Goal: Information Seeking & Learning: Learn about a topic

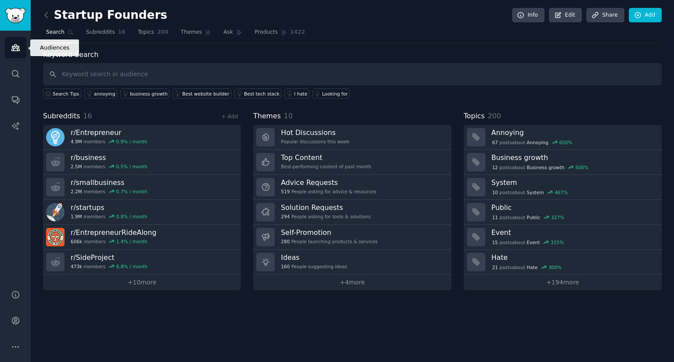
click at [16, 54] on link "Audiences" at bounding box center [15, 47] width 21 height 21
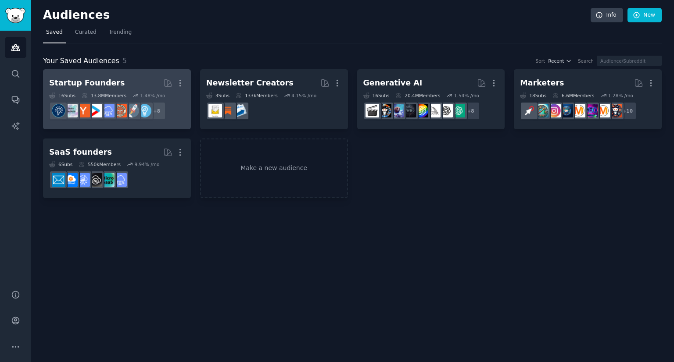
click at [142, 81] on h2 "Startup Founders More" at bounding box center [117, 82] width 136 height 15
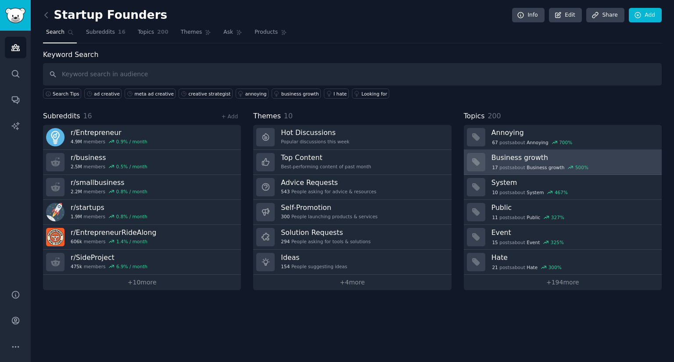
click at [522, 153] on h3 "Business growth" at bounding box center [573, 157] width 164 height 9
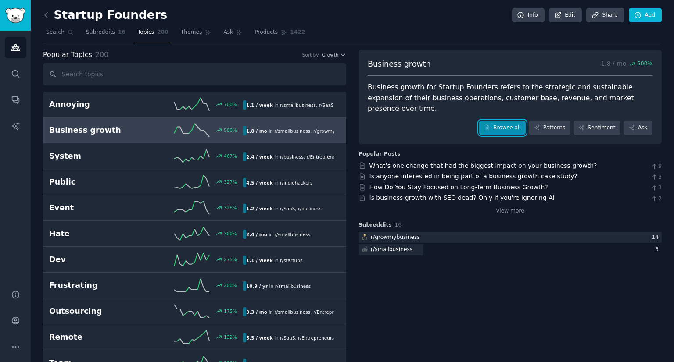
click at [506, 121] on link "Browse all" at bounding box center [502, 128] width 47 height 15
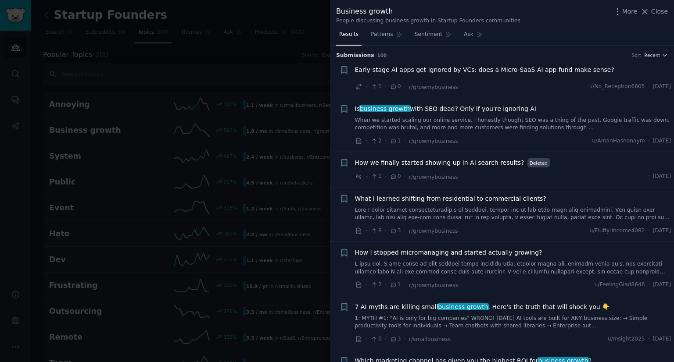
click at [475, 86] on div "· 1 · 0 · r/growmybusiness u/No_Reception6605 · [DATE]" at bounding box center [513, 86] width 316 height 9
click at [479, 72] on span "Early-stage AI apps get ignored by VCs: does a Micro-SaaS AI app fund make sens…" at bounding box center [484, 69] width 259 height 9
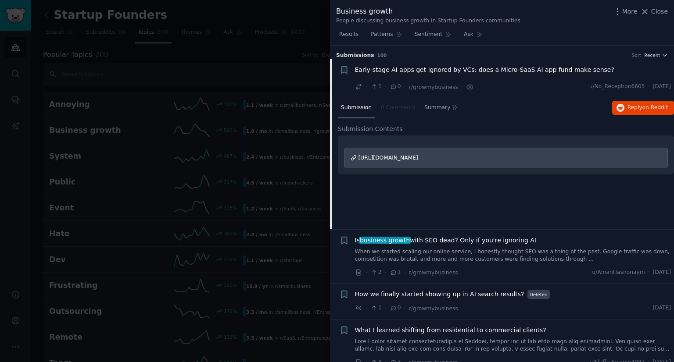
scroll to position [14, 0]
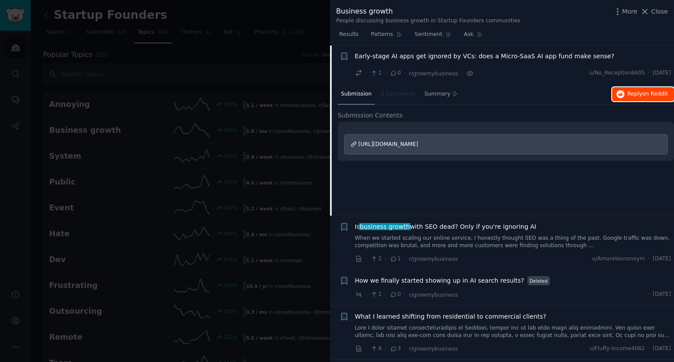
click at [636, 95] on span "Reply on Reddit" at bounding box center [647, 94] width 40 height 8
click at [656, 15] on span "Close" at bounding box center [659, 11] width 17 height 9
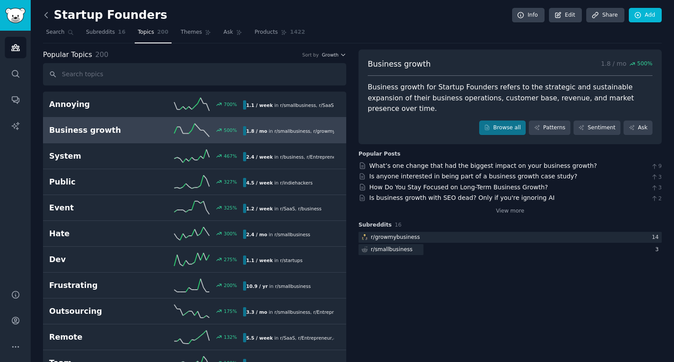
click at [46, 16] on icon at bounding box center [46, 14] width 3 height 5
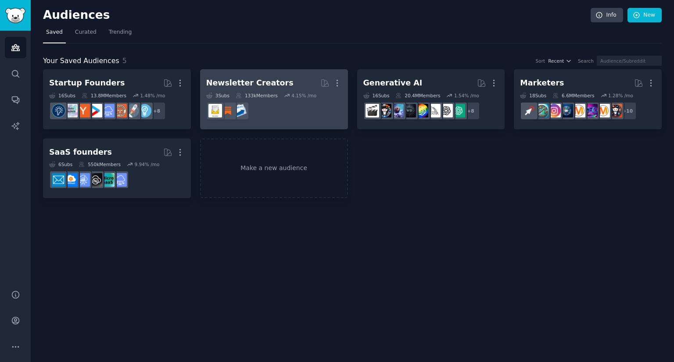
click at [302, 118] on dd "r/Substack" at bounding box center [274, 111] width 136 height 25
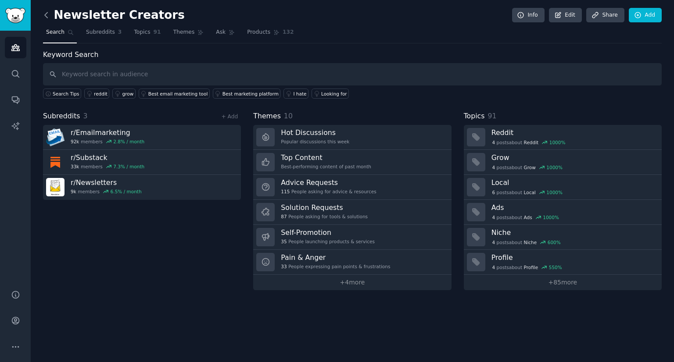
click at [50, 15] on icon at bounding box center [46, 15] width 9 height 9
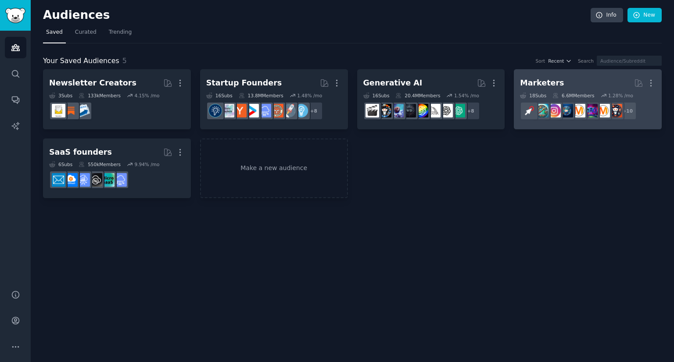
click at [587, 76] on h2 "Marketers More" at bounding box center [588, 82] width 136 height 15
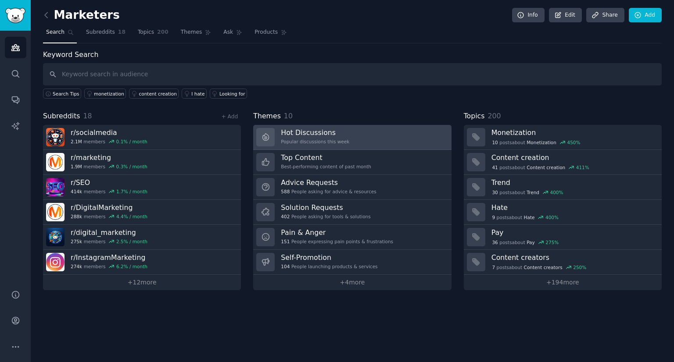
click at [380, 139] on link "Hot Discussions Popular discussions this week" at bounding box center [352, 137] width 198 height 25
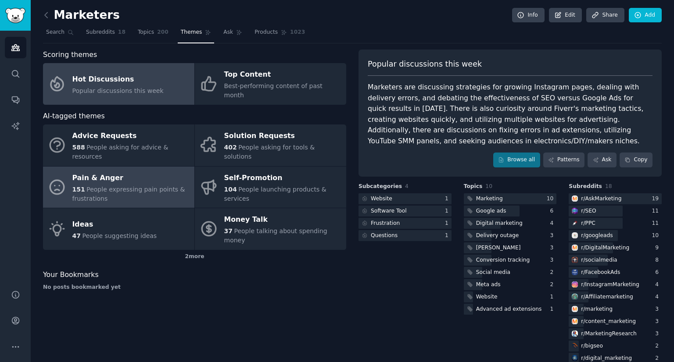
click at [168, 171] on div "Pain & Anger" at bounding box center [131, 178] width 118 height 14
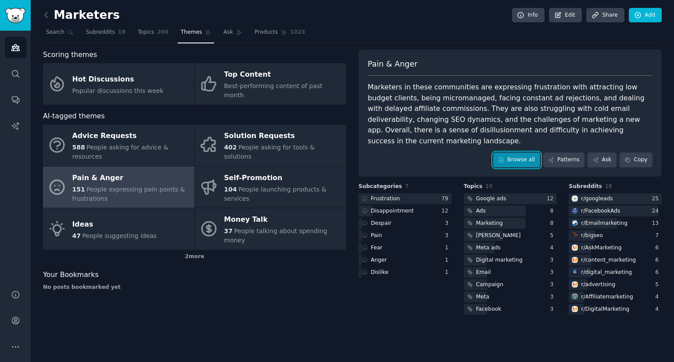
click at [520, 153] on link "Browse all" at bounding box center [516, 160] width 47 height 15
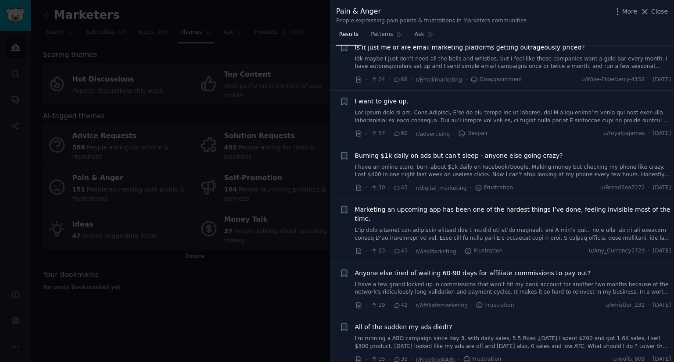
scroll to position [80, 0]
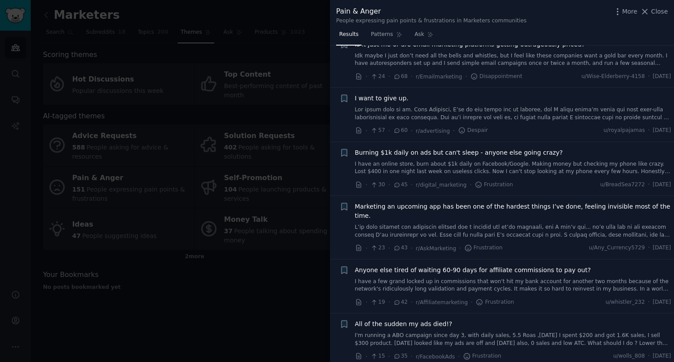
click at [512, 174] on link "I have an online store, burn about $1k daily on Facebook/Google. Making money b…" at bounding box center [513, 168] width 316 height 15
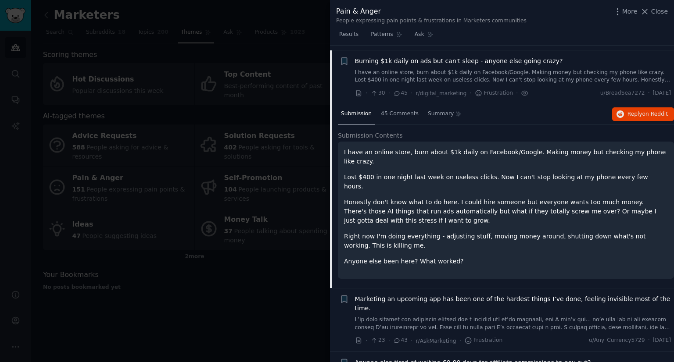
scroll to position [176, 0]
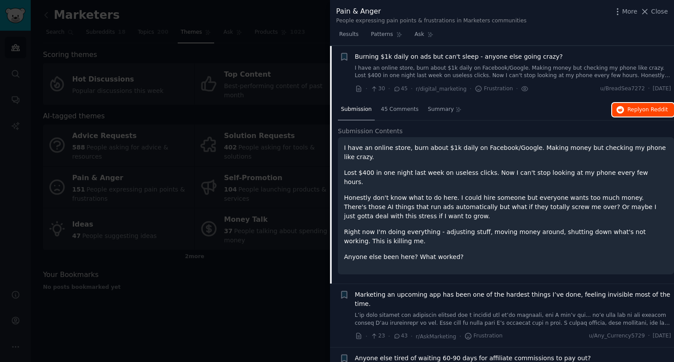
click at [634, 106] on span "Reply on Reddit" at bounding box center [647, 110] width 40 height 8
